Goal: Task Accomplishment & Management: Use online tool/utility

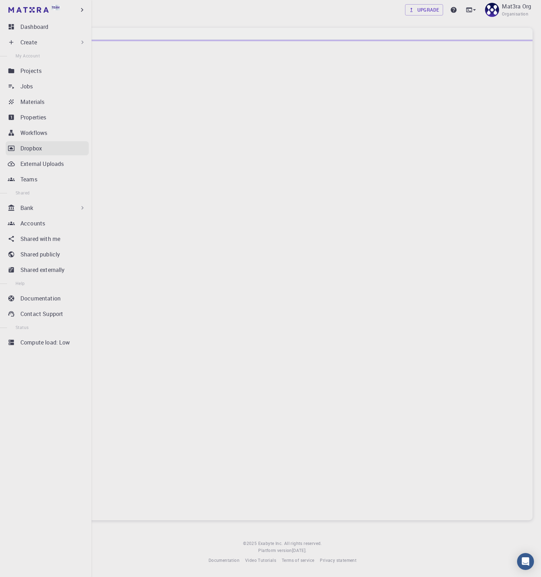
click at [52, 145] on div "Dropbox" at bounding box center [54, 148] width 68 height 8
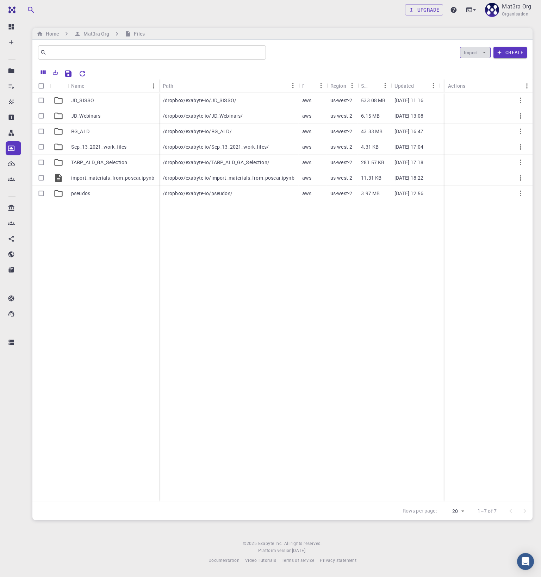
click at [464, 56] on button "Import" at bounding box center [475, 52] width 31 height 11
click at [481, 67] on span "Upload File" at bounding box center [489, 66] width 23 height 7
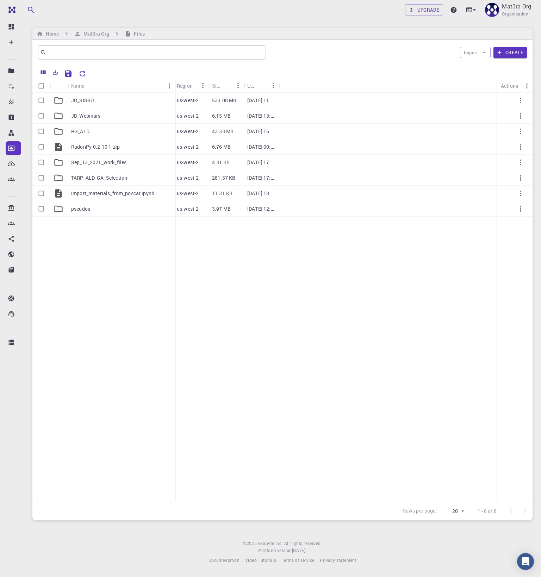
drag, startPoint x: 101, startPoint y: 82, endPoint x: 173, endPoint y: 79, distance: 72.3
click at [173, 79] on div "Name" at bounding box center [175, 86] width 7 height 14
click at [475, 52] on button "Import" at bounding box center [475, 52] width 31 height 11
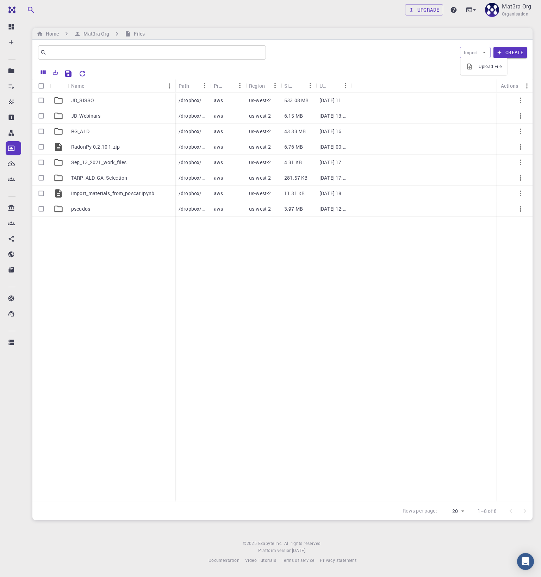
click at [481, 65] on span "Upload File" at bounding box center [489, 66] width 23 height 7
click at [83, 72] on icon "Reset Explorer Settings" at bounding box center [82, 73] width 8 height 8
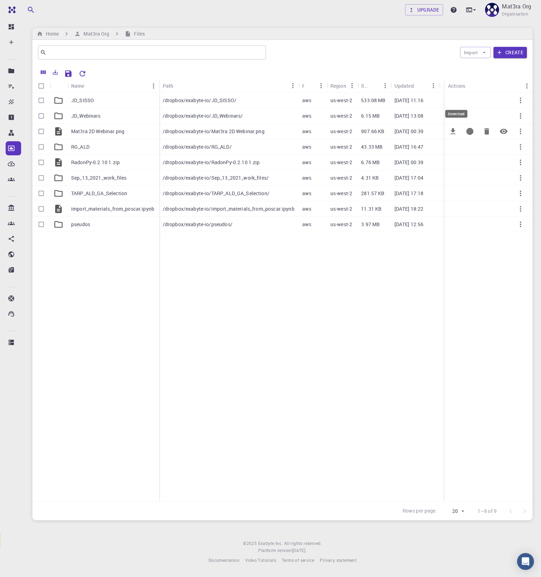
click at [452, 133] on icon "Download" at bounding box center [452, 131] width 8 height 8
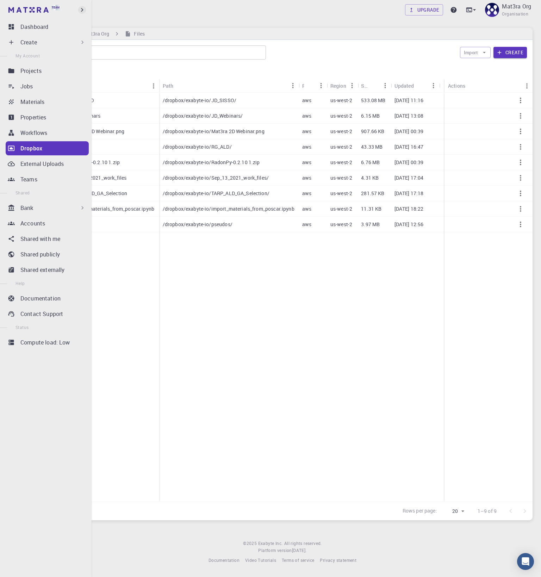
click at [80, 11] on icon "button" at bounding box center [82, 10] width 8 height 8
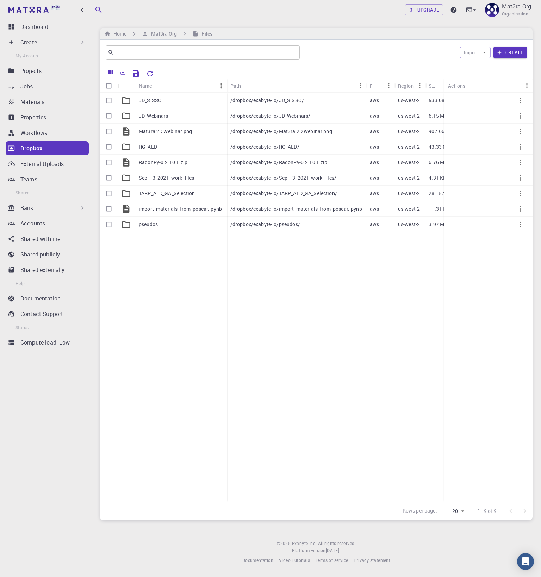
click at [163, 328] on div "JD_SISSO JD_Webinars Mat3ra 2D Webinar.png RG_ALD RadonPy-0.2.10 1.zip Sep_13_2…" at bounding box center [163, 297] width 127 height 409
